Goal: Find specific page/section: Find specific page/section

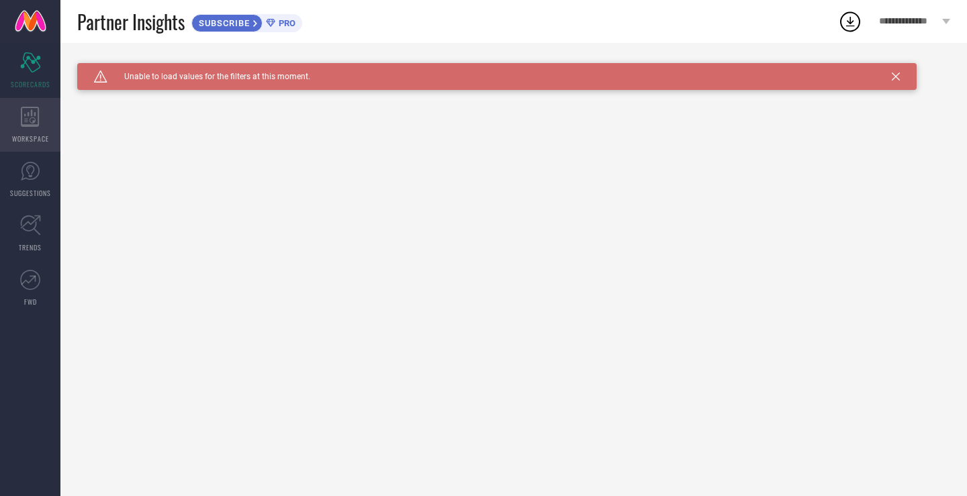
click at [40, 108] on div "WORKSPACE" at bounding box center [30, 125] width 60 height 54
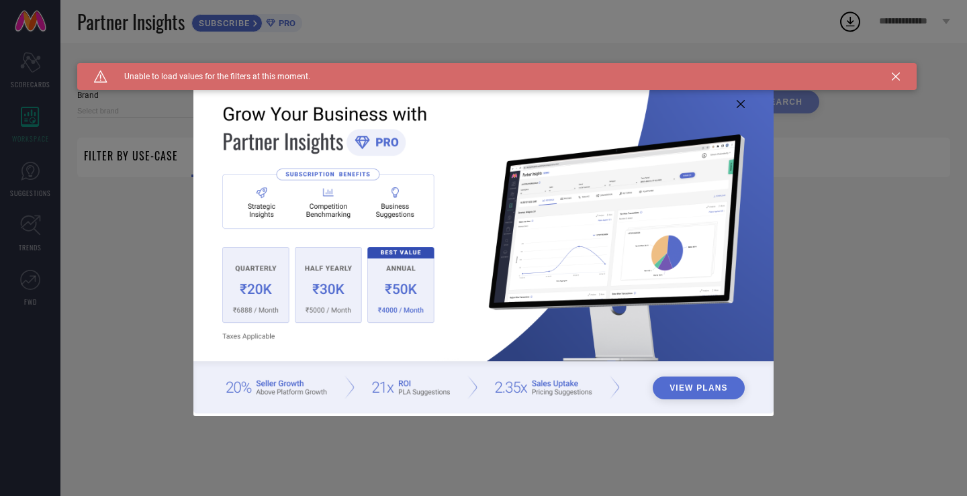
type input "1 STOP FASHION"
type input "All"
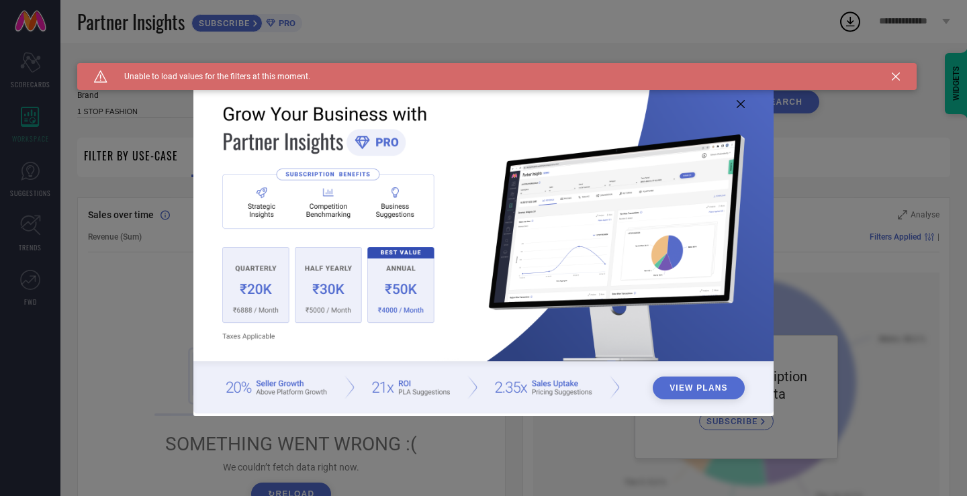
click at [16, 193] on div "View Plans" at bounding box center [483, 248] width 967 height 496
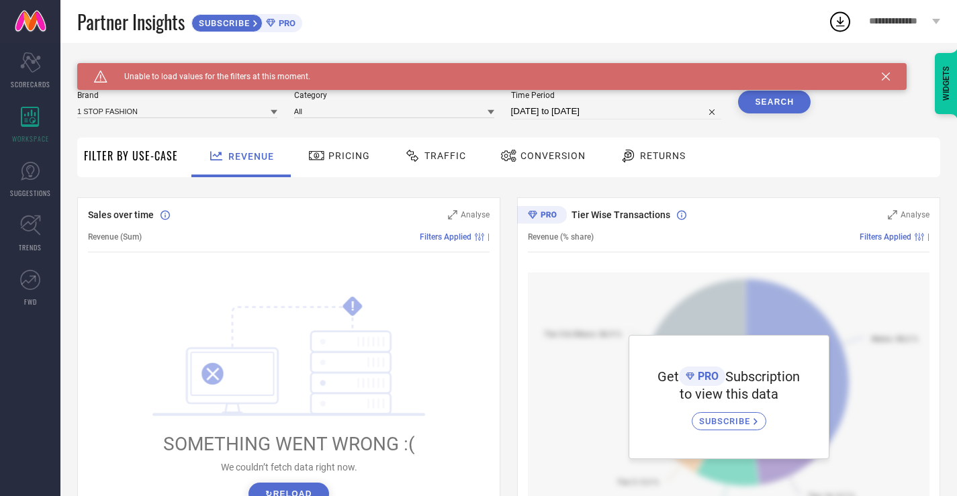
click at [16, 193] on span "SUGGESTIONS" at bounding box center [30, 193] width 41 height 10
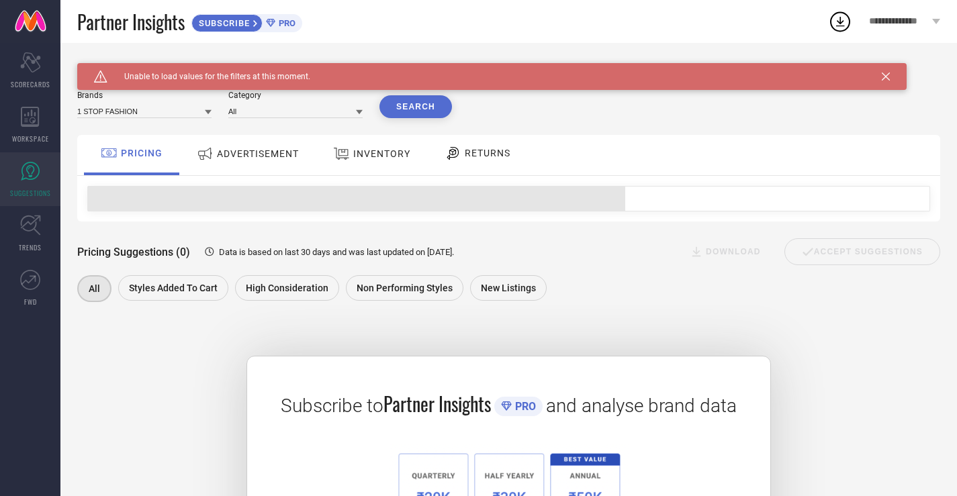
scroll to position [158, 0]
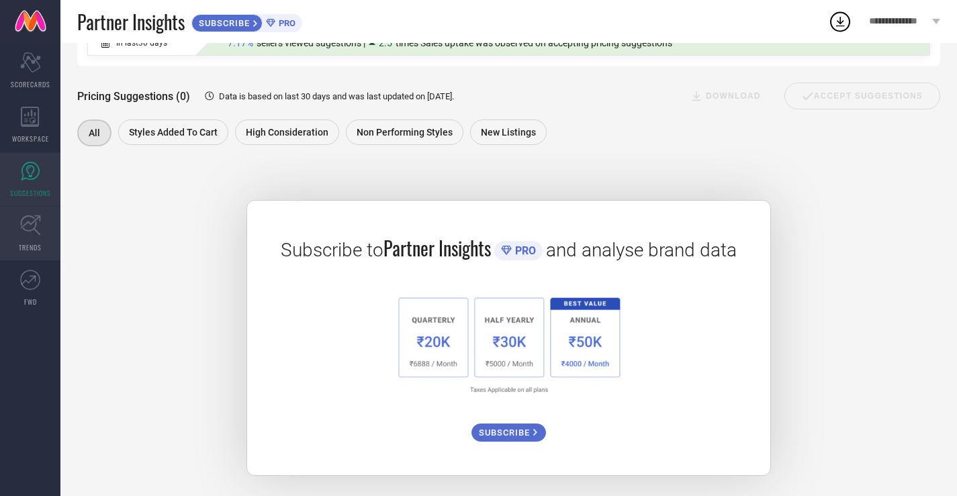
click at [13, 226] on link "TRENDS" at bounding box center [30, 234] width 60 height 54
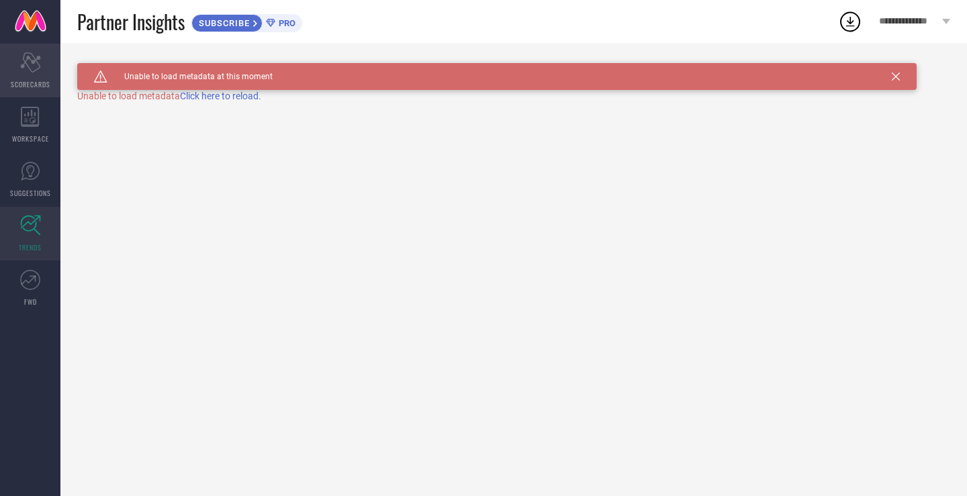
click at [6, 44] on div "Scorecard SCORECARDS" at bounding box center [30, 71] width 60 height 54
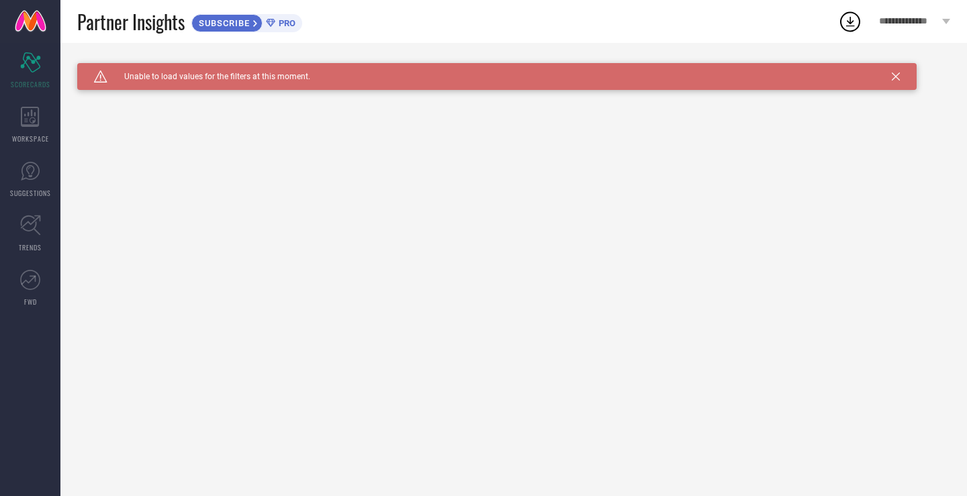
click at [194, 71] on div "Caution Created with Sketch. Unable to load values for the filters at this mome…" at bounding box center [202, 77] width 216 height 12
click at [294, 81] on span "Unable to load values for the filters at this moment." at bounding box center [208, 76] width 203 height 9
click at [314, 85] on div "Caution Created with Sketch. Unable to load values for the filters at this mome…" at bounding box center [497, 76] width 840 height 27
drag, startPoint x: 341, startPoint y: 93, endPoint x: 378, endPoint y: 96, distance: 37.8
click at [347, 93] on div "Caution Created with Sketch. Unable to load values for the filters at this mome…" at bounding box center [513, 269] width 907 height 453
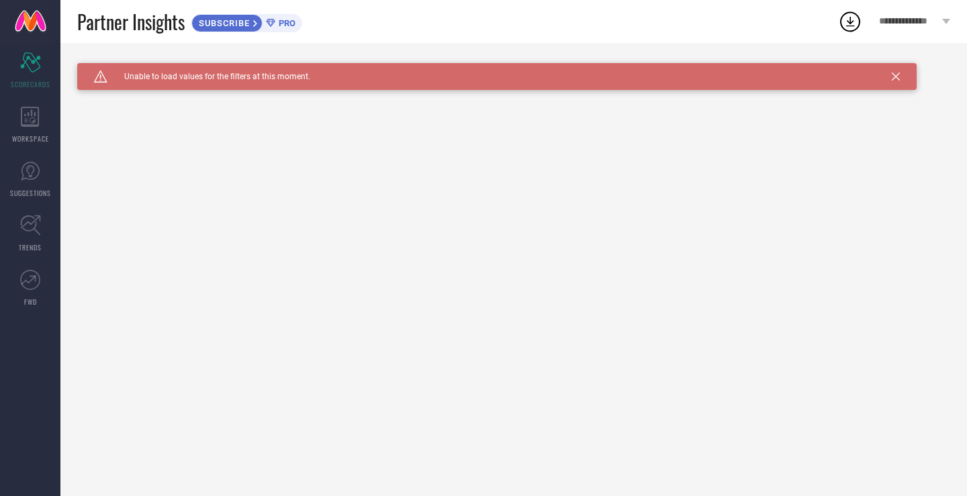
click at [898, 78] on icon at bounding box center [896, 77] width 8 height 8
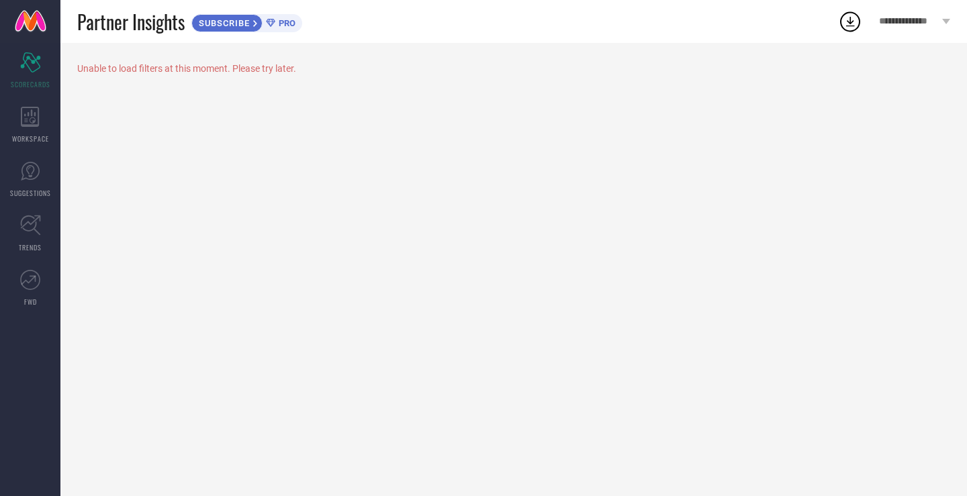
click at [892, 22] on span "**********" at bounding box center [909, 21] width 60 height 11
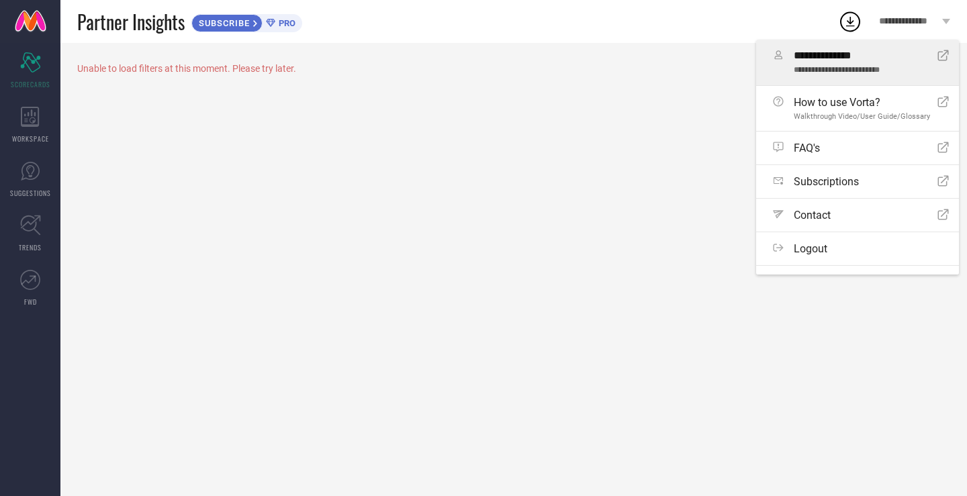
click at [808, 71] on span "**********" at bounding box center [861, 70] width 134 height 9
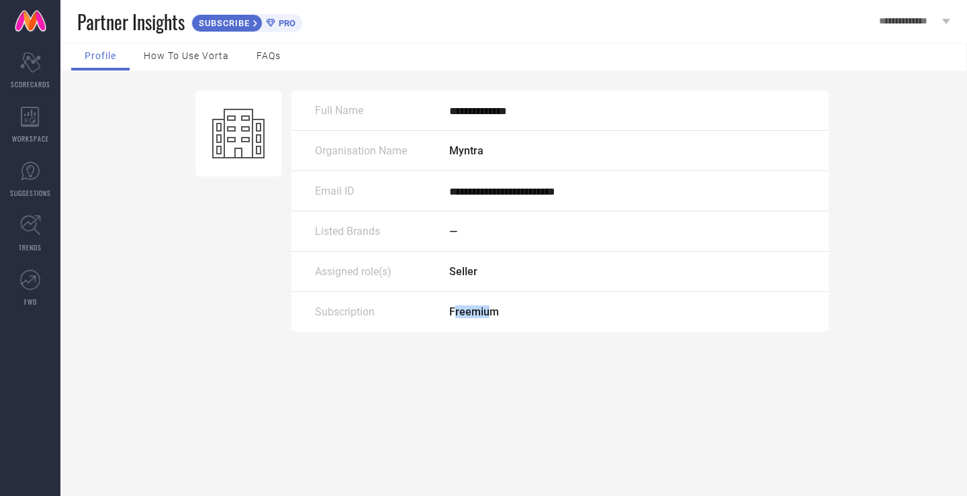
drag, startPoint x: 454, startPoint y: 318, endPoint x: 519, endPoint y: 318, distance: 64.5
click at [498, 318] on div "Freemium" at bounding box center [627, 312] width 356 height 13
click at [547, 324] on div "Subscription Freemium" at bounding box center [559, 312] width 537 height 40
click at [467, 263] on div "Assigned role(s) Seller" at bounding box center [559, 272] width 537 height 40
click at [456, 209] on div "**********" at bounding box center [559, 191] width 537 height 40
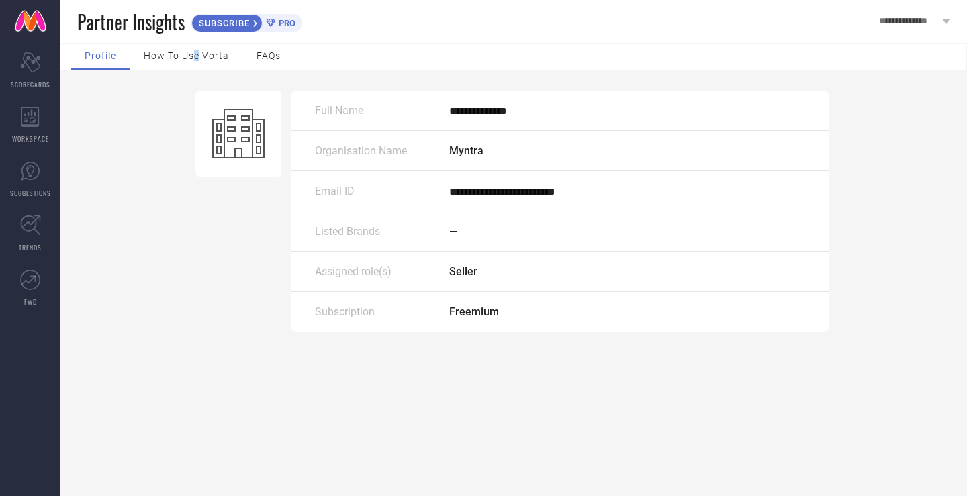
click at [197, 51] on span "How to use Vorta" at bounding box center [186, 55] width 85 height 11
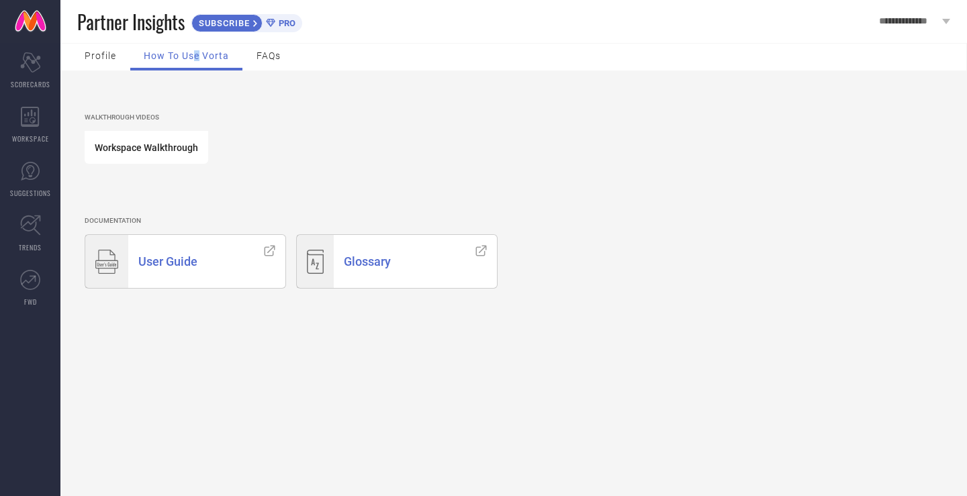
click at [214, 262] on div "User Guide" at bounding box center [191, 261] width 126 height 53
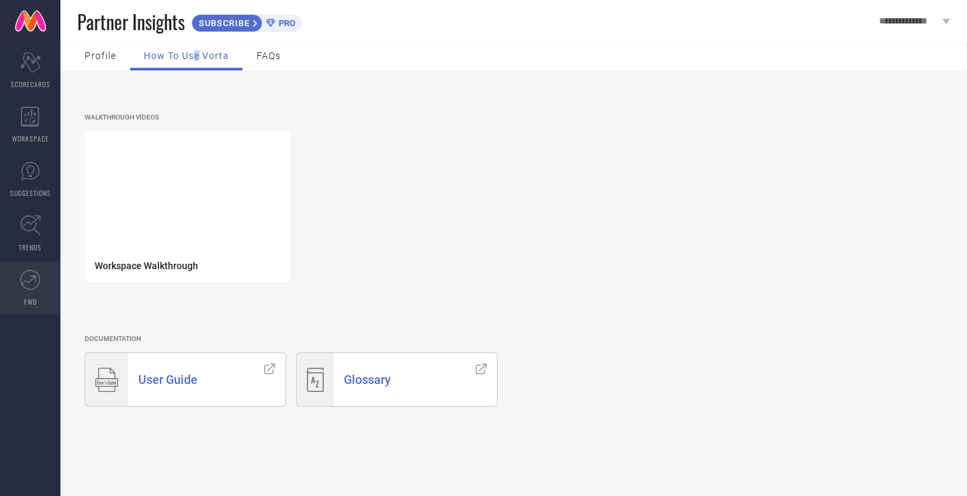
click at [5, 310] on link "FWD" at bounding box center [30, 288] width 60 height 54
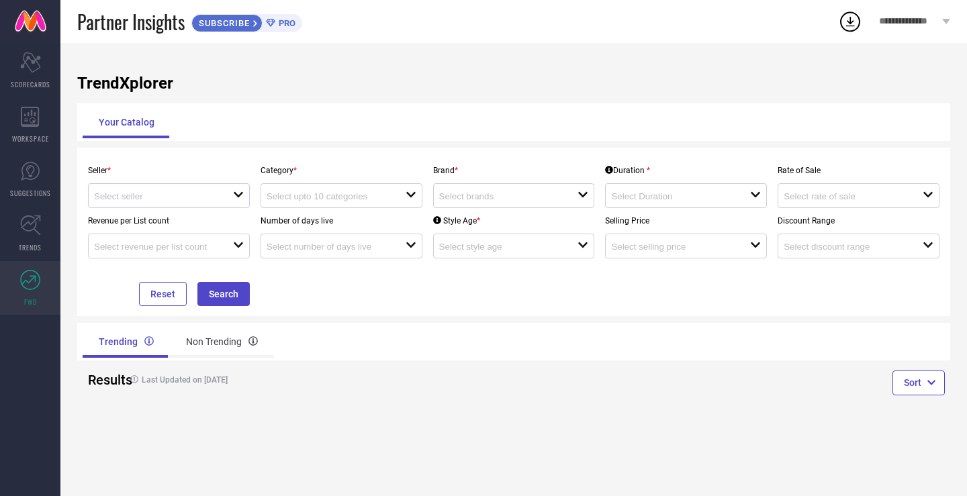
click at [183, 186] on div "open" at bounding box center [169, 195] width 162 height 25
click at [177, 218] on li "Myntra ( MINT_1 )" at bounding box center [169, 222] width 161 height 24
type input "Myntra ( MINT_1 )"
click at [321, 190] on div at bounding box center [336, 195] width 139 height 13
click at [397, 150] on div "Seller * Myntra ( MINT_1 ) Category * close Brand * open Duration * open Rate o…" at bounding box center [513, 232] width 873 height 169
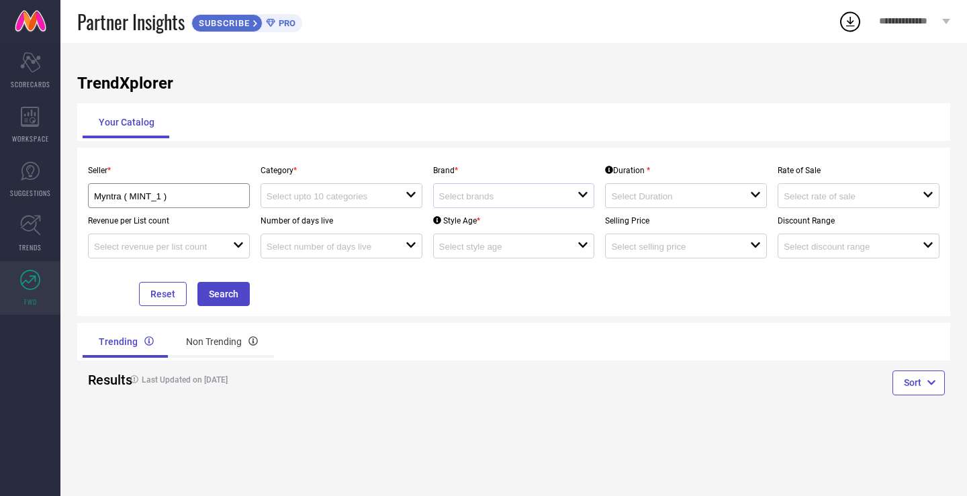
click at [574, 198] on div at bounding box center [508, 195] width 139 height 13
click at [564, 198] on input at bounding box center [501, 196] width 125 height 10
click at [461, 142] on div "TrendXplorer Your Catalog Seller * Myntra ( MINT_1 ) Category * open Brand * cl…" at bounding box center [513, 269] width 907 height 453
click at [343, 140] on div "Your Catalog" at bounding box center [513, 122] width 873 height 38
click at [160, 152] on div "Seller * Myntra ( MINT_1 ) Category * open Brand * open Duration * open Rate of…" at bounding box center [513, 232] width 873 height 169
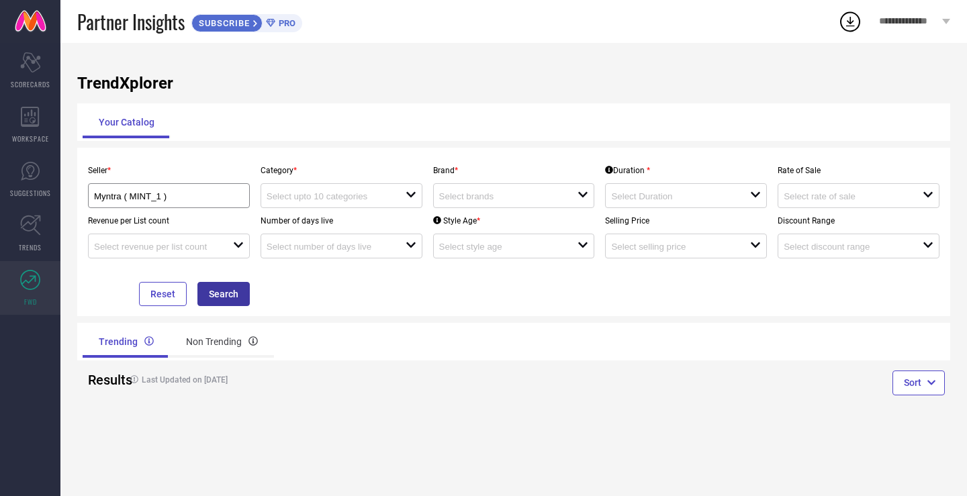
click at [225, 296] on button "Search" at bounding box center [223, 294] width 52 height 24
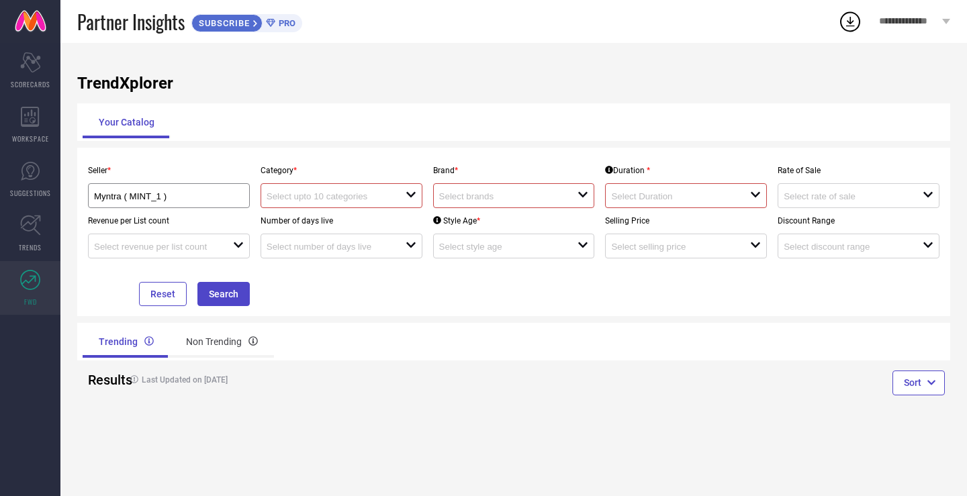
click at [379, 199] on input at bounding box center [329, 196] width 125 height 10
click at [320, 216] on div "No results found" at bounding box center [342, 220] width 162 height 23
click at [347, 193] on input at bounding box center [329, 196] width 125 height 10
click at [353, 173] on p "Category *" at bounding box center [342, 170] width 162 height 9
drag, startPoint x: 338, startPoint y: 146, endPoint x: 283, endPoint y: 163, distance: 56.7
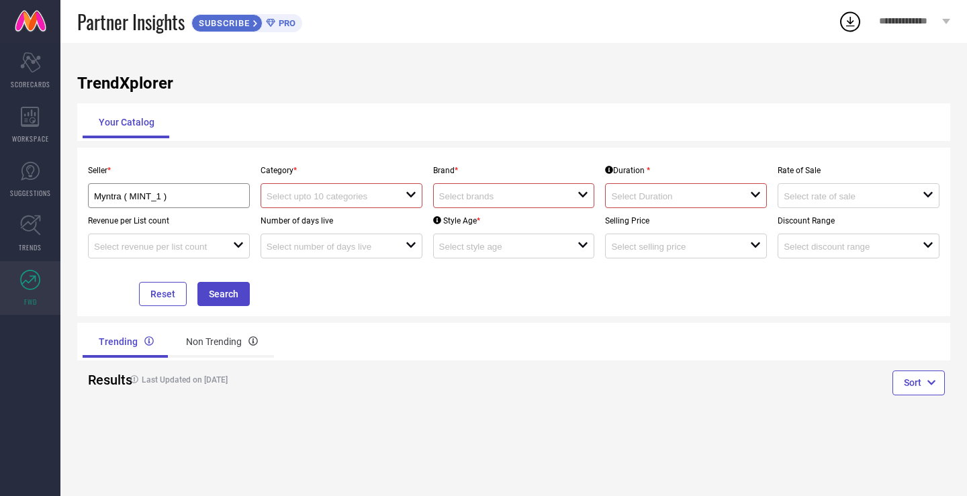
click at [337, 146] on div "TrendXplorer Your Catalog Seller * Myntra ( MINT_1 ) Category * open Brand * op…" at bounding box center [513, 269] width 907 height 453
click at [207, 184] on div "Myntra ( MINT_1 )" at bounding box center [169, 195] width 162 height 25
click at [191, 195] on input "Myntra ( MINT_1 )" at bounding box center [161, 196] width 135 height 10
click at [168, 216] on li "Myntra ( MINT_1 )" at bounding box center [169, 222] width 161 height 24
click at [199, 163] on div "Seller * Myntra ( MINT_1 )" at bounding box center [169, 183] width 173 height 50
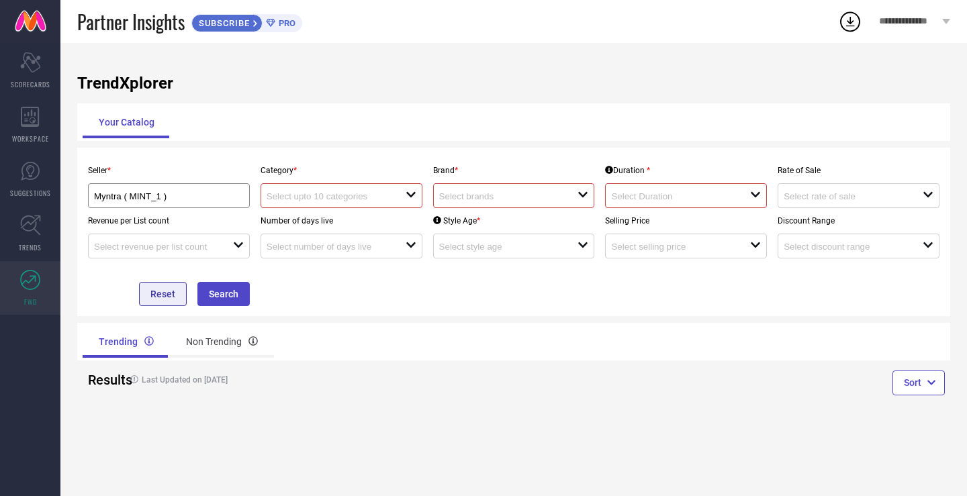
click at [160, 285] on button "Reset" at bounding box center [163, 294] width 48 height 24
click at [161, 285] on button "Reset" at bounding box center [163, 294] width 48 height 24
click at [30, 60] on icon "Scorecard" at bounding box center [30, 62] width 21 height 20
